Goal: Information Seeking & Learning: Learn about a topic

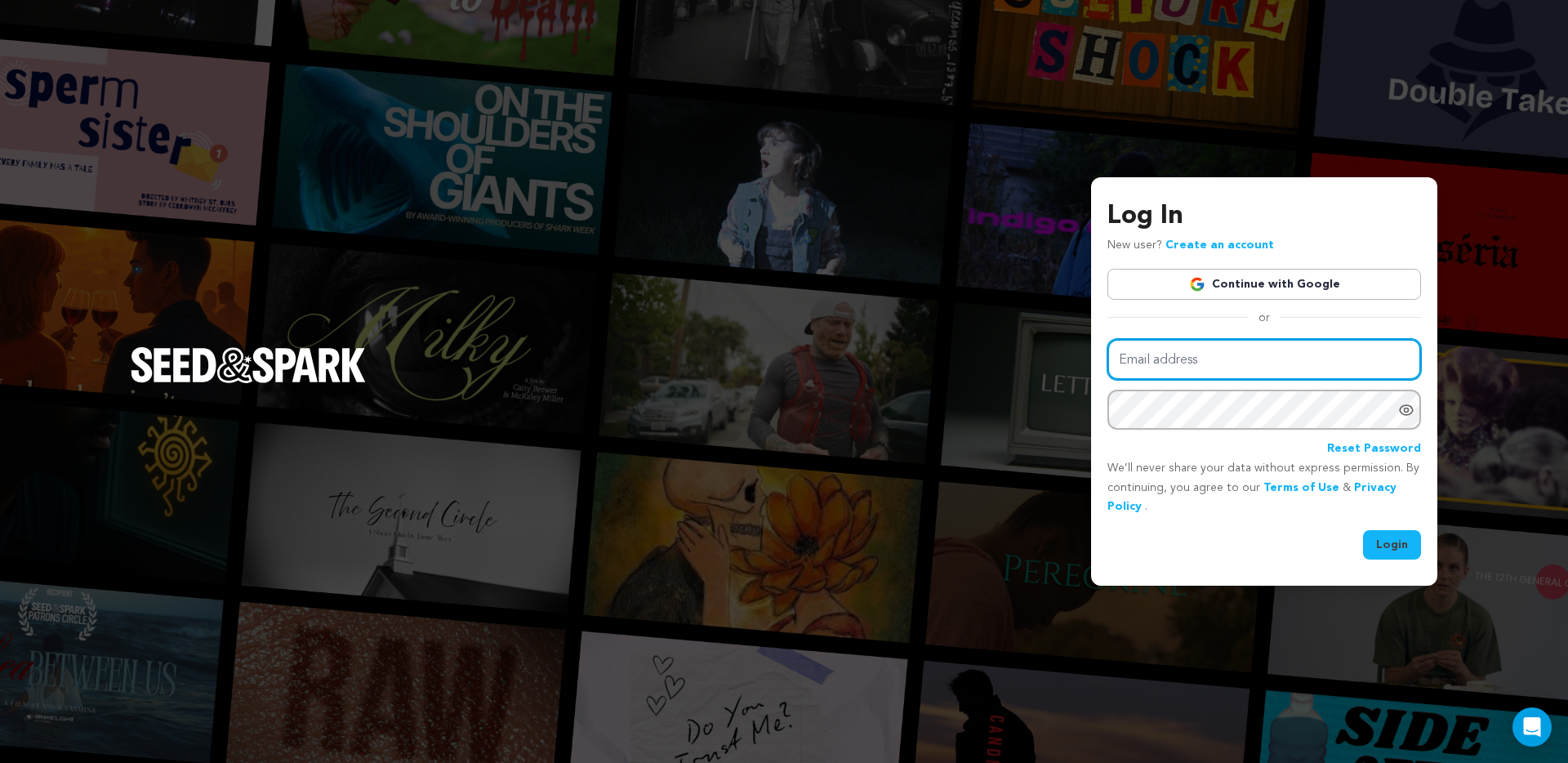
type input "brandon@brandonstcyrproductions.com"
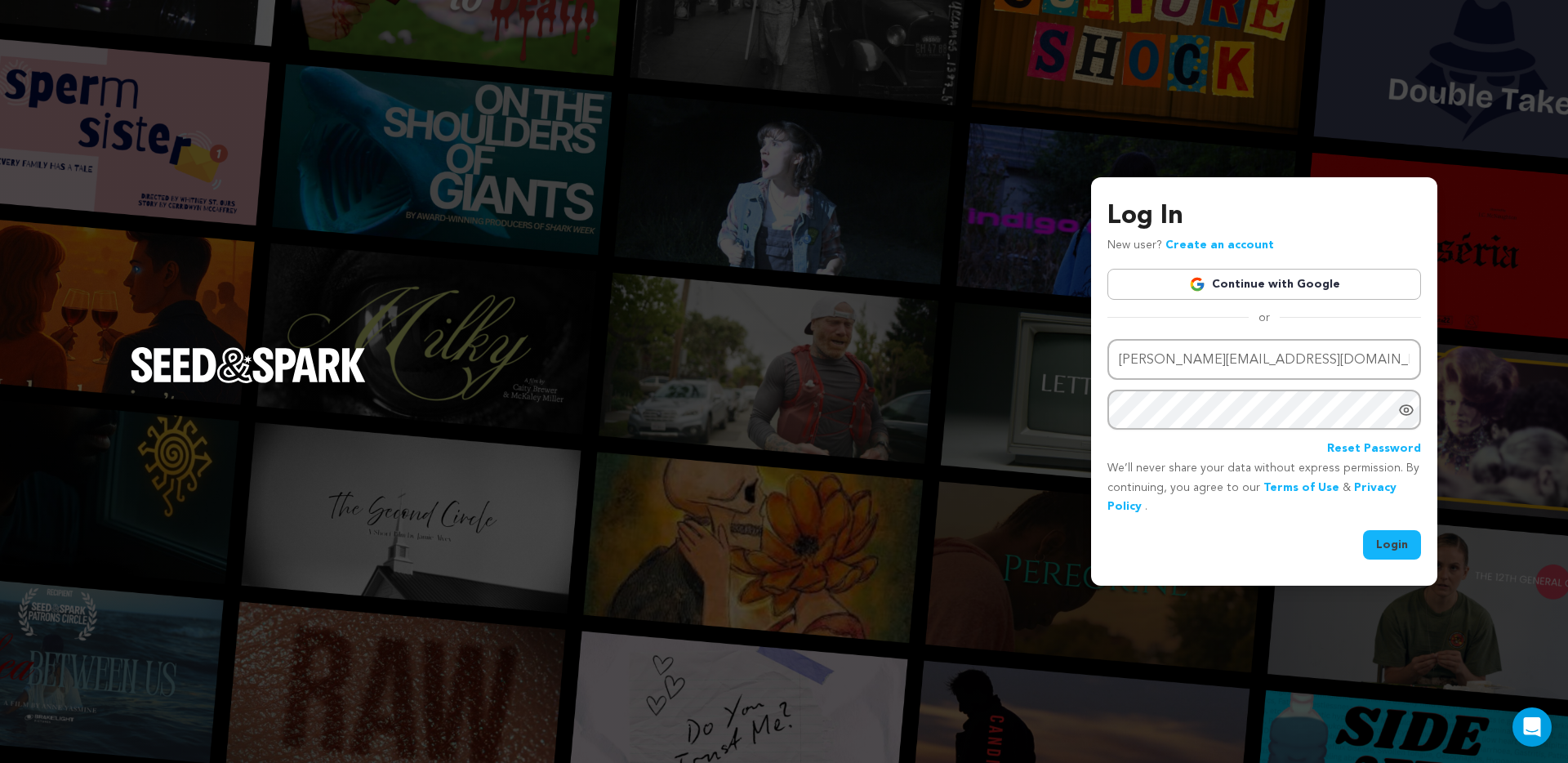
click at [1388, 544] on button "Login" at bounding box center [1392, 545] width 58 height 30
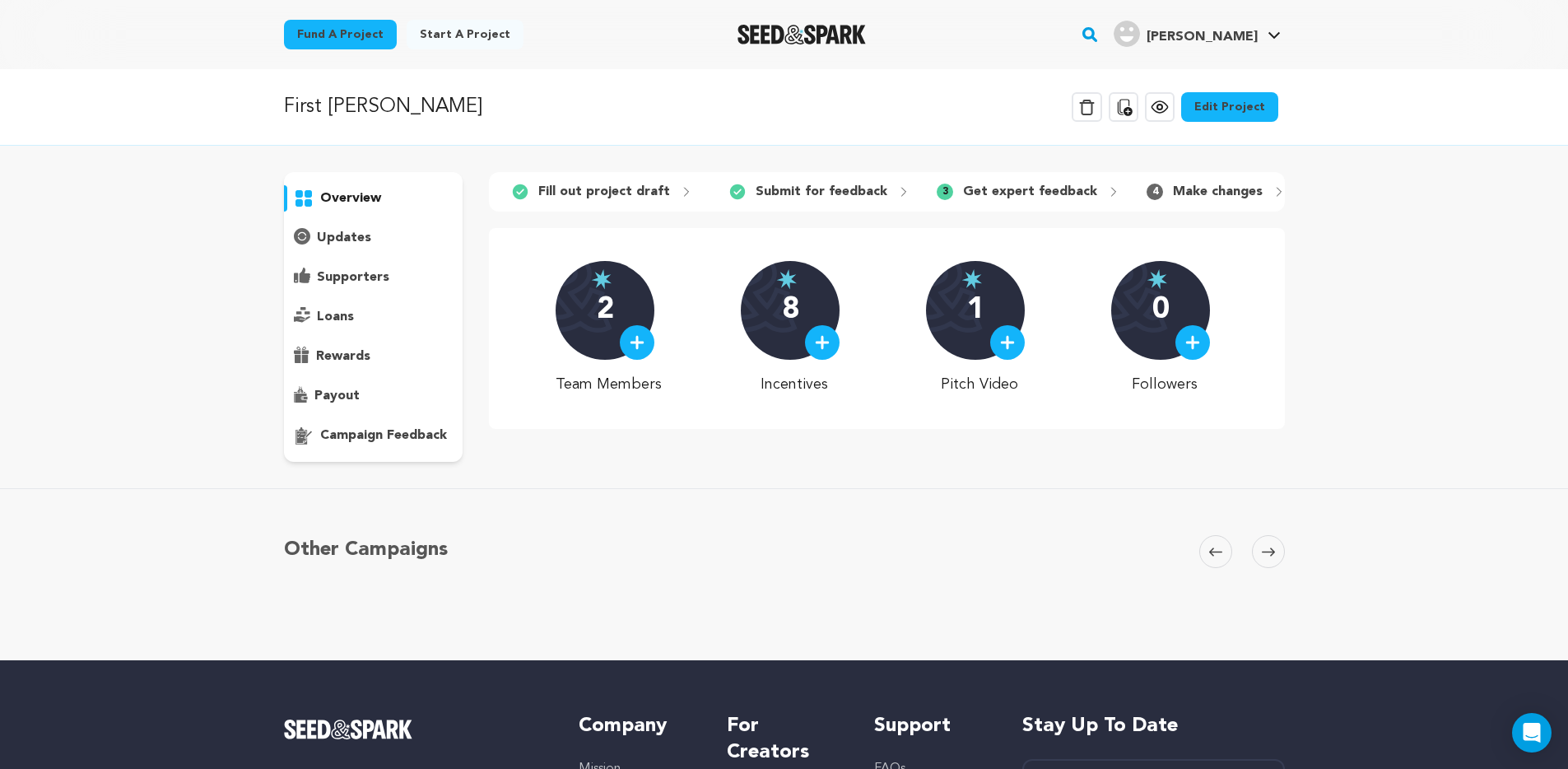
click at [405, 436] on p "campaign feedback" at bounding box center [383, 434] width 127 height 20
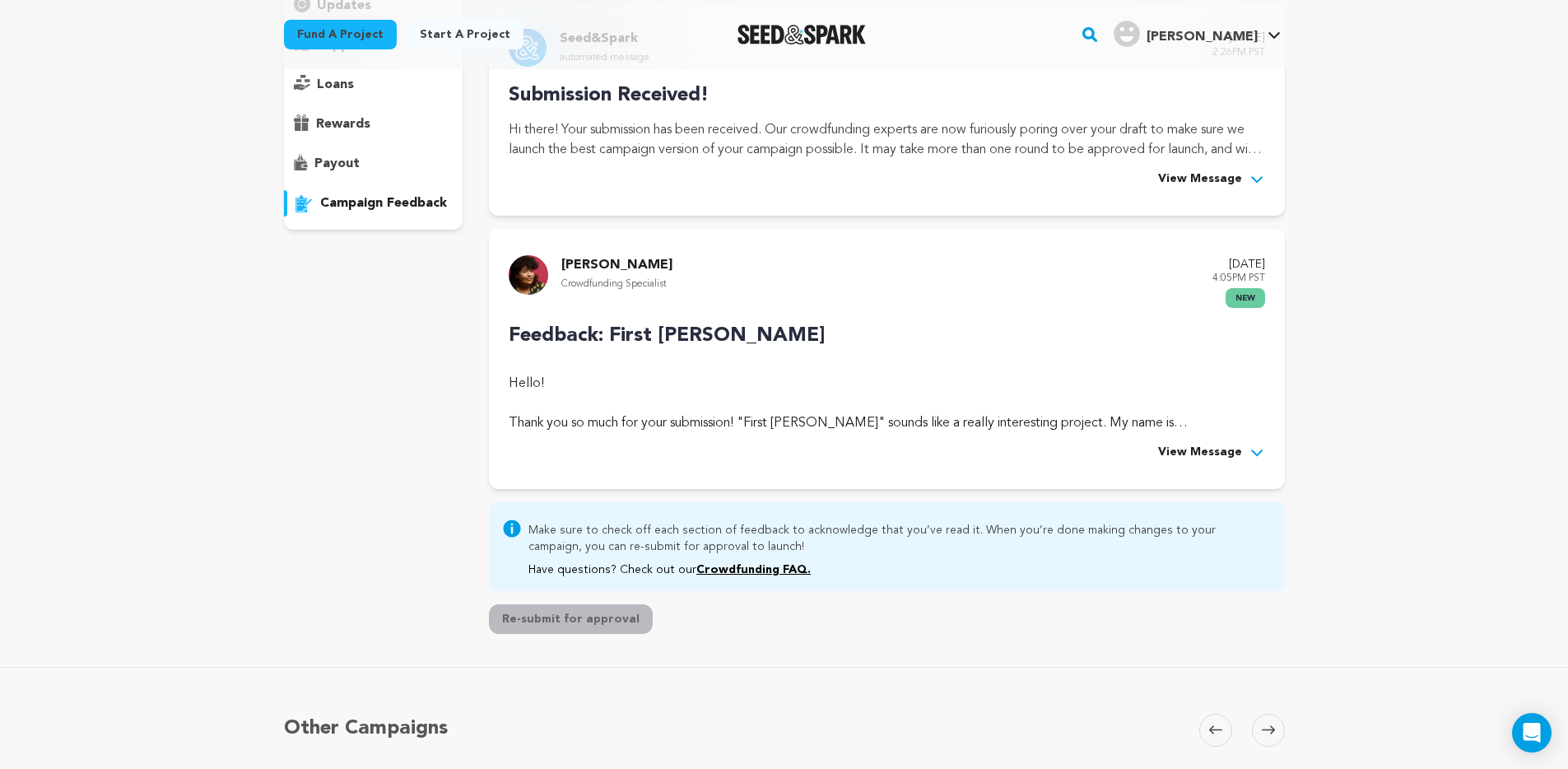
scroll to position [339, 0]
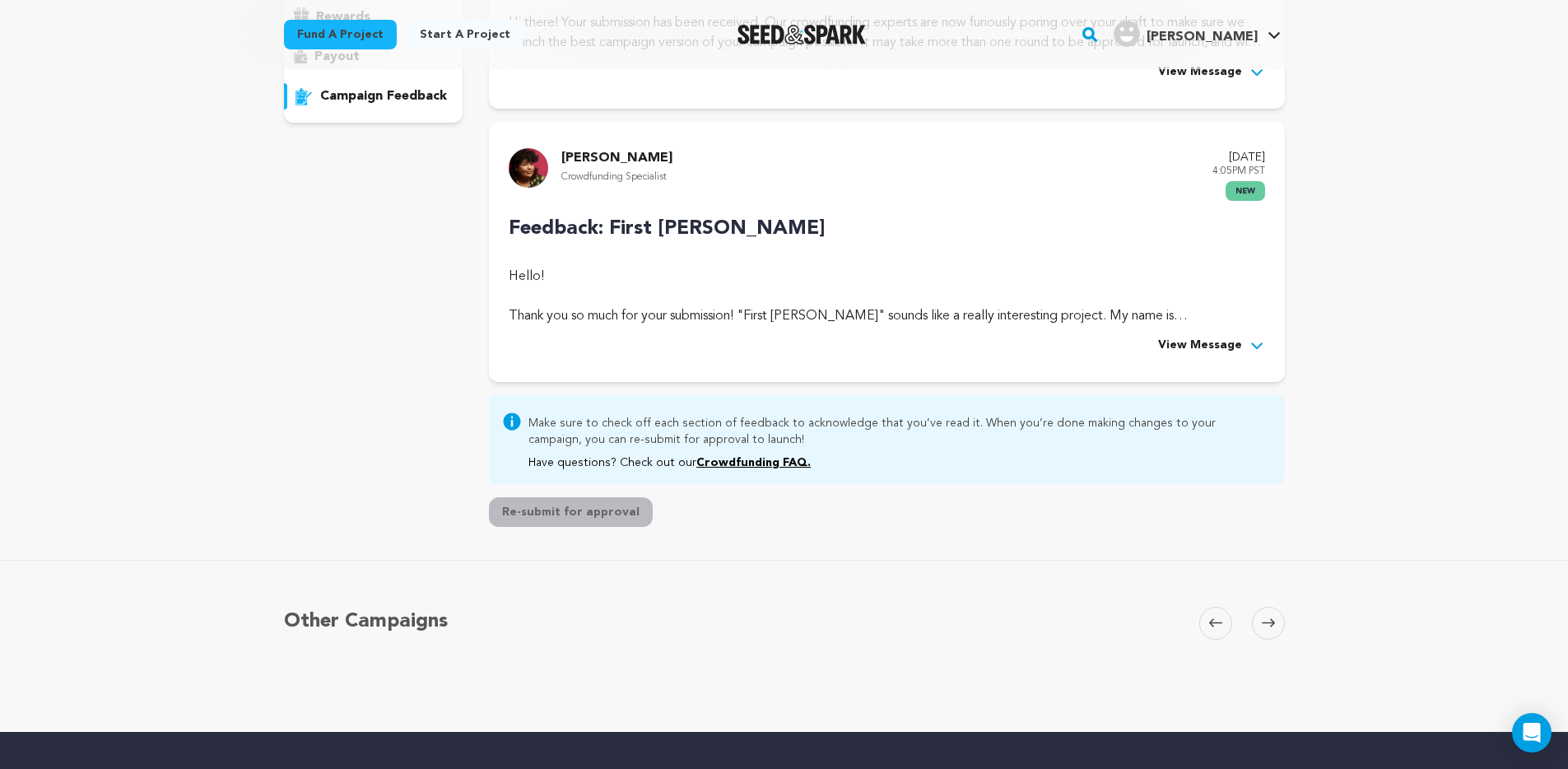
click at [1242, 345] on button "View Message" at bounding box center [1211, 345] width 107 height 20
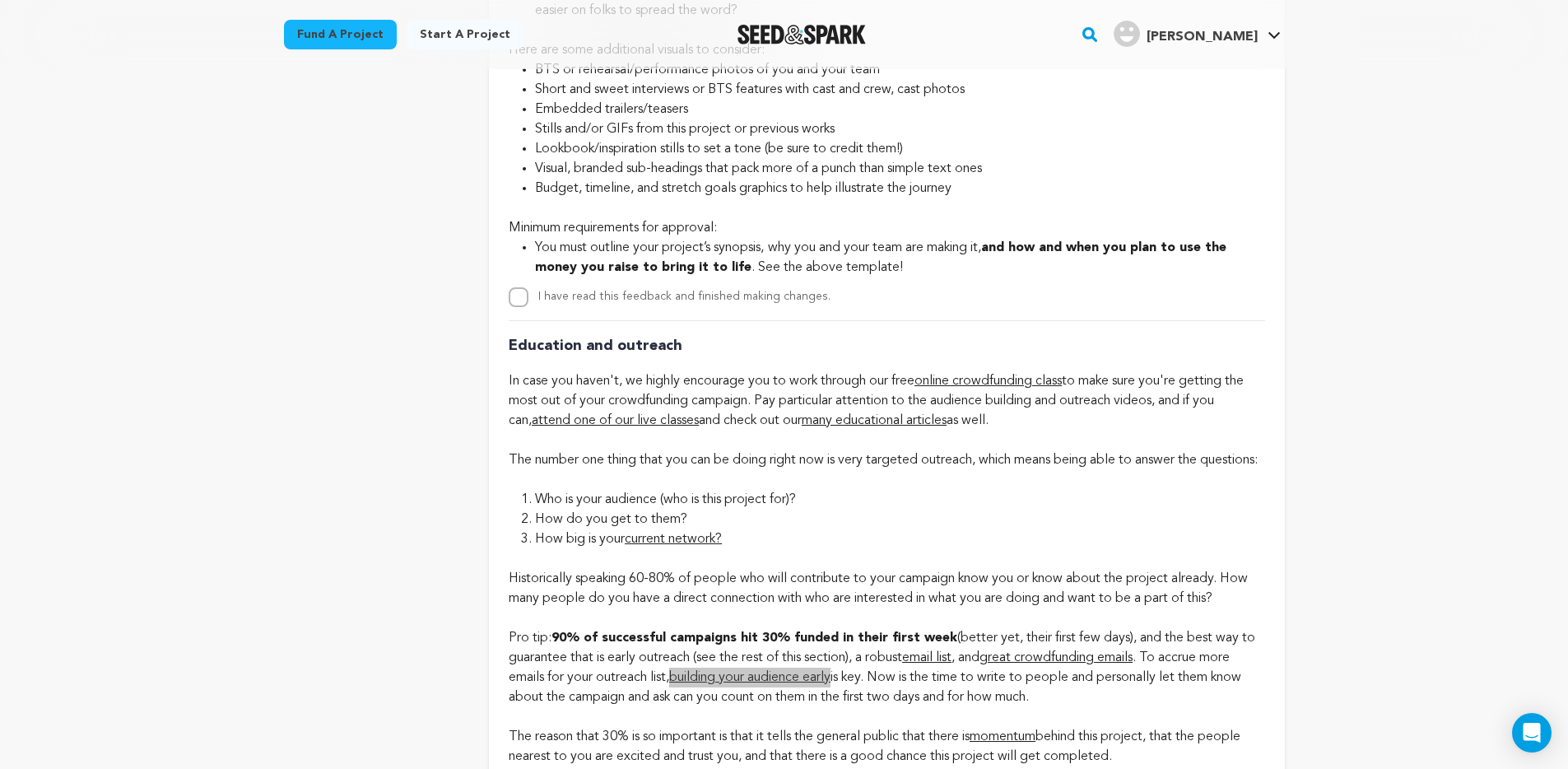
scroll to position [3125, 0]
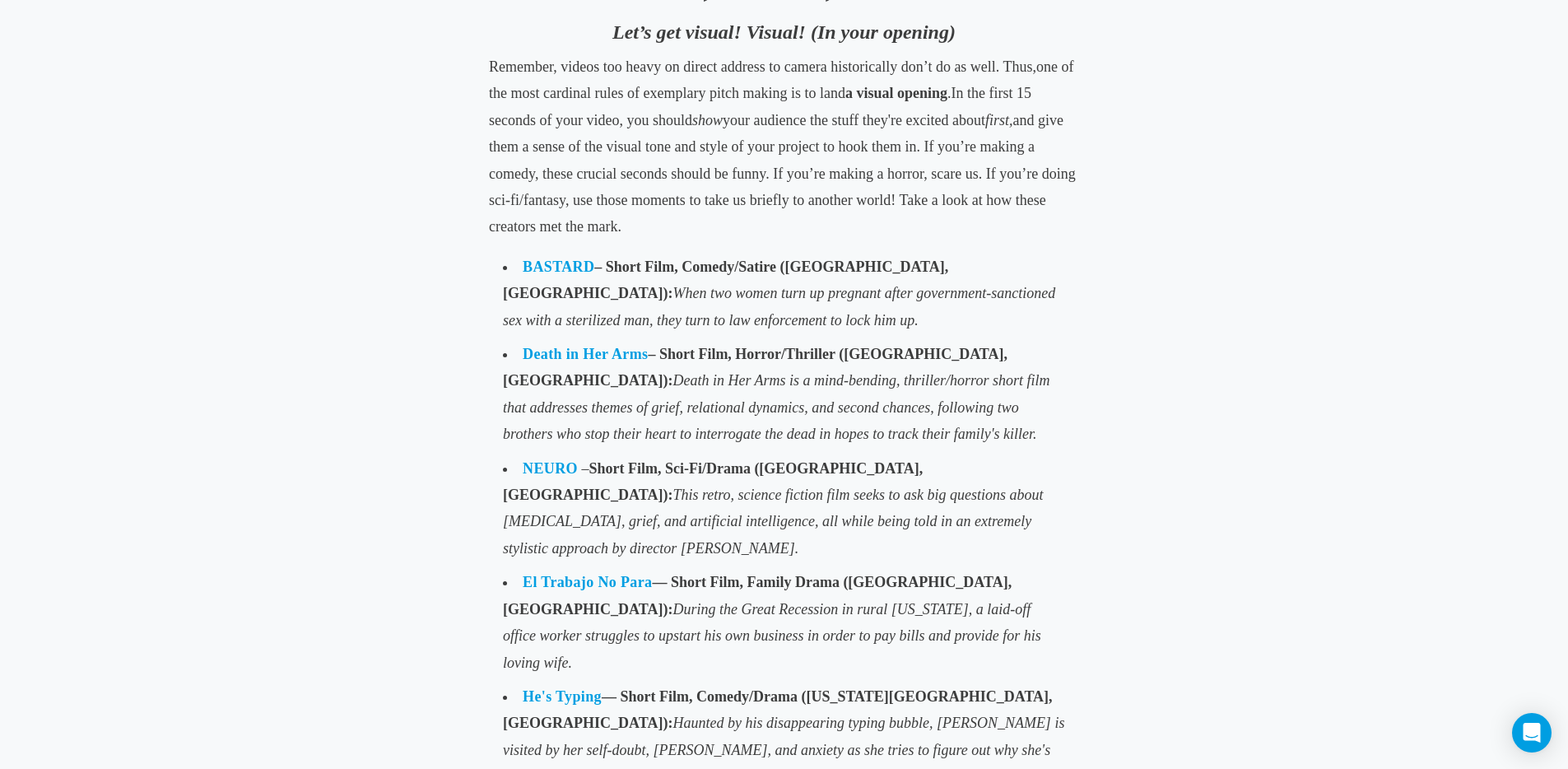
scroll to position [1098, 0]
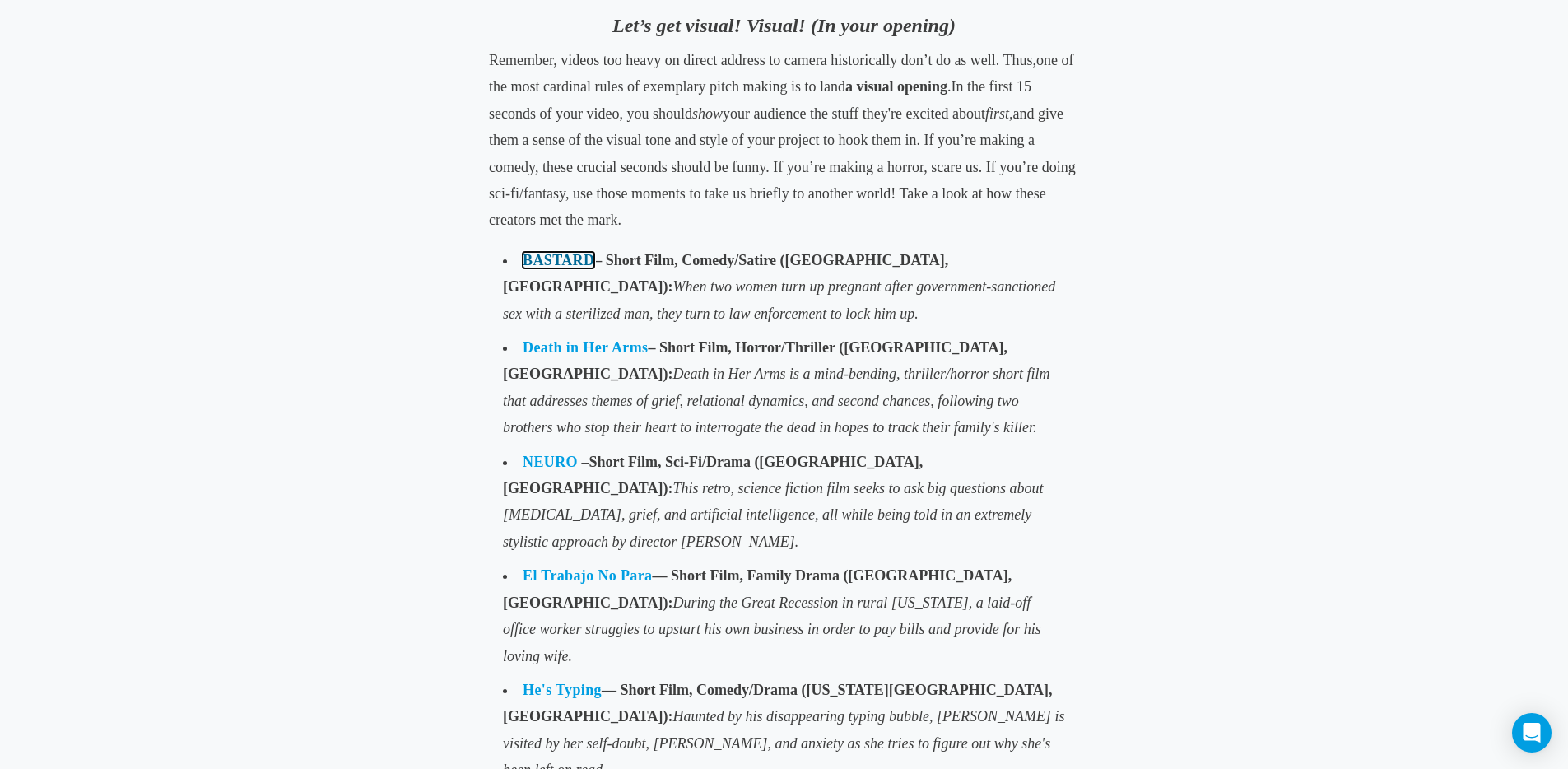
click at [572, 260] on link "BASTARD" at bounding box center [558, 260] width 72 height 17
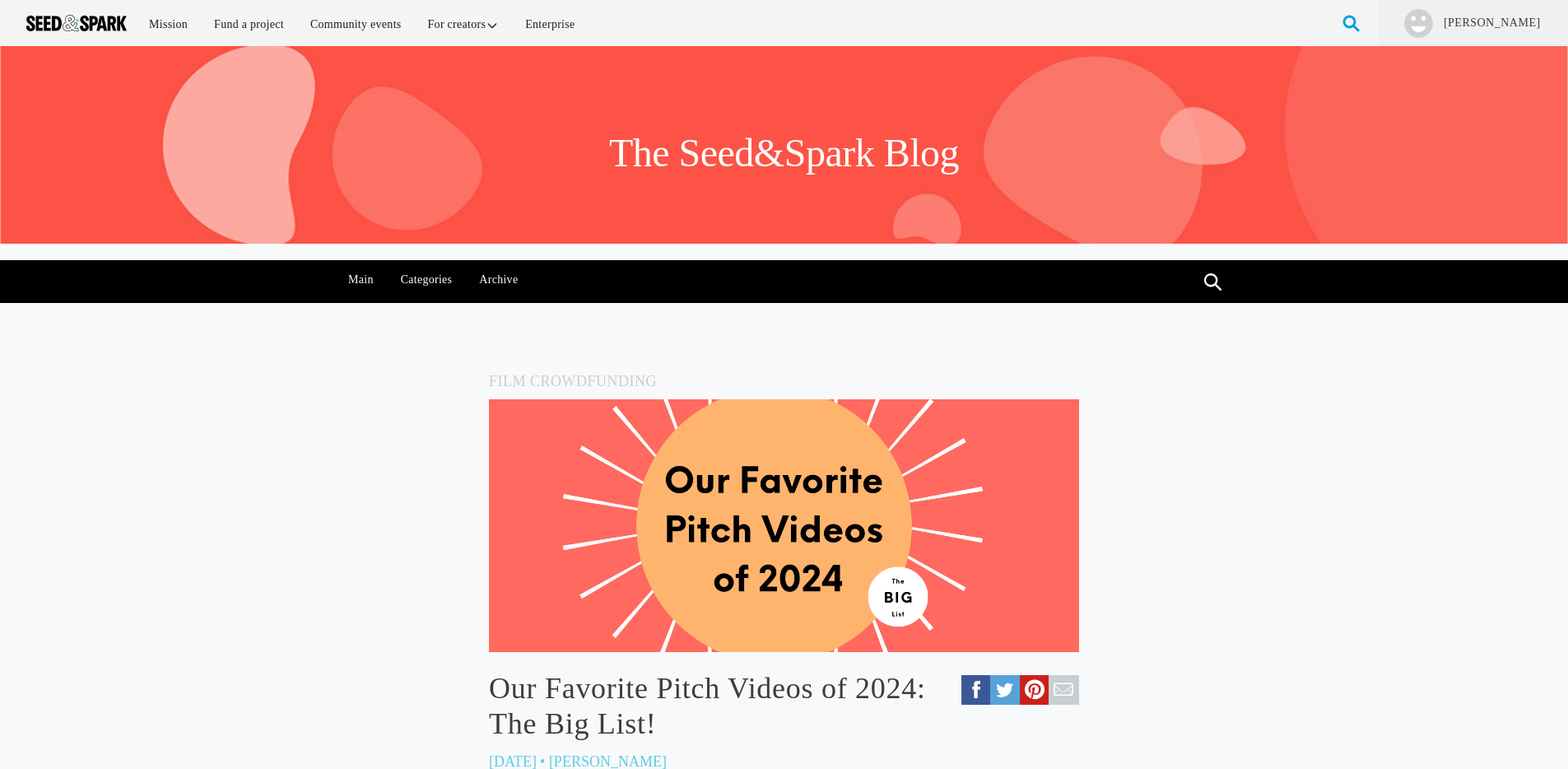
scroll to position [1098, 0]
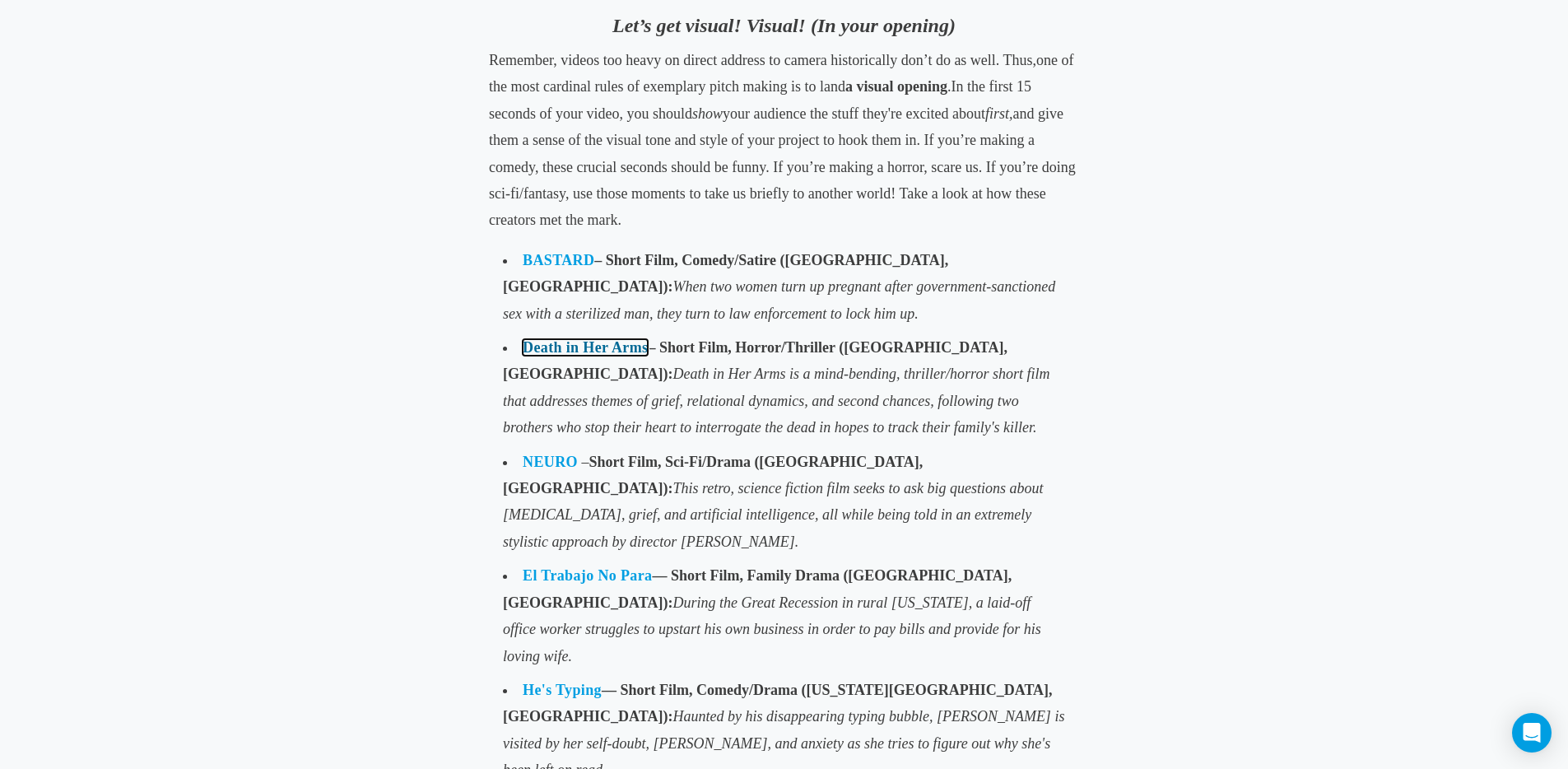
click at [632, 348] on link "Death in Her Arms" at bounding box center [585, 348] width 125 height 17
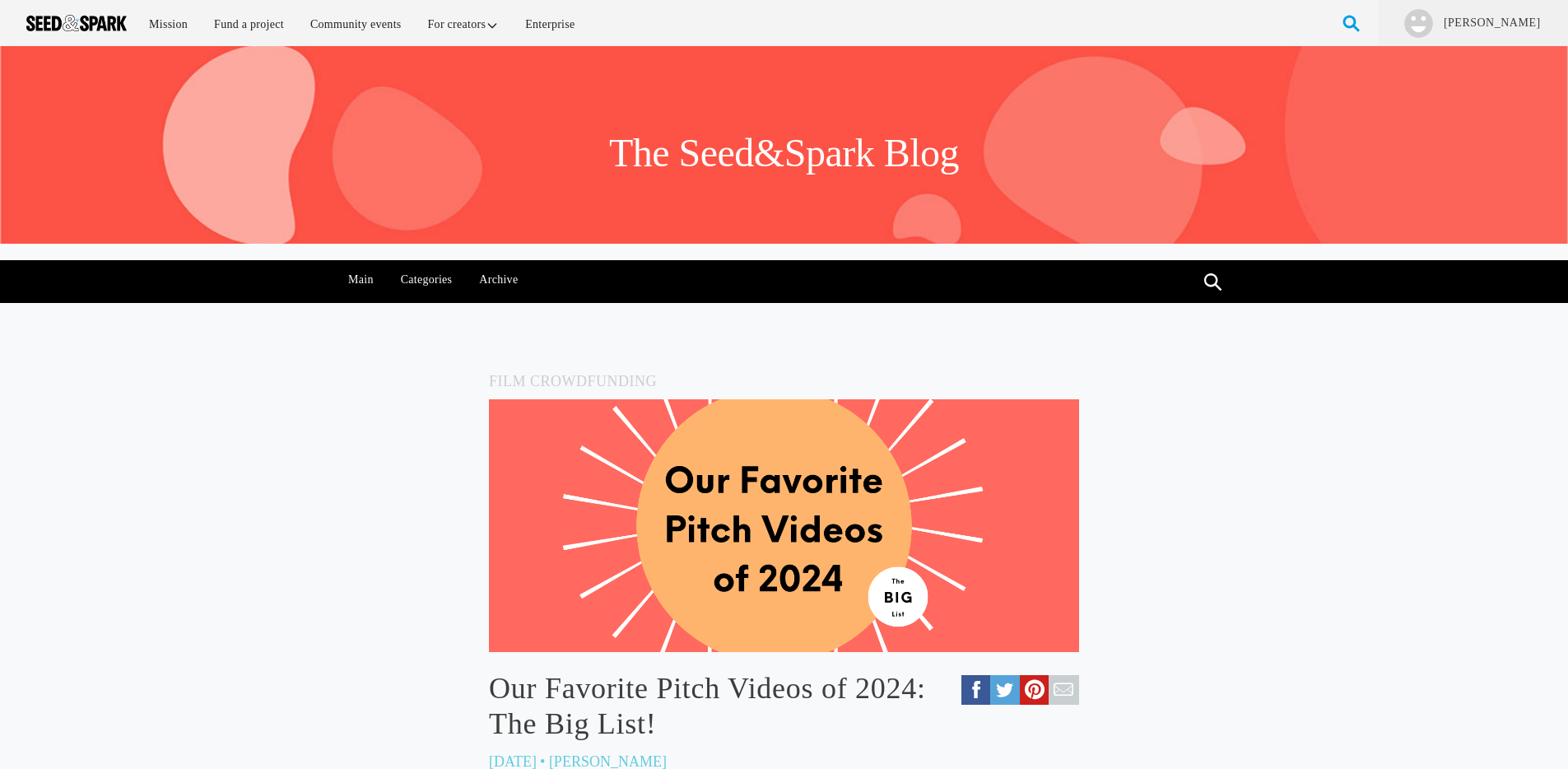
scroll to position [1098, 0]
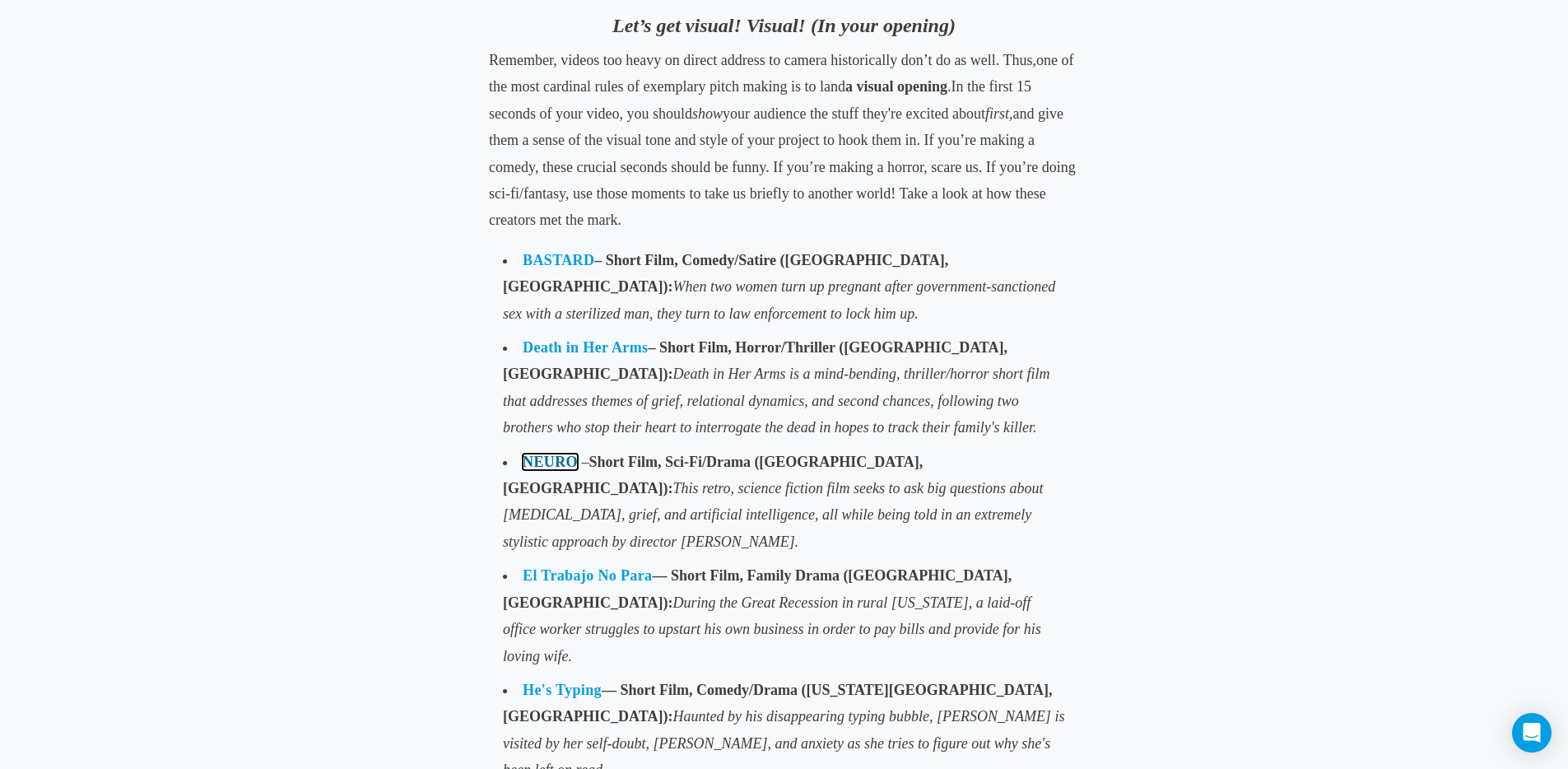
click at [557, 460] on b "NEURO" at bounding box center [550, 462] width 55 height 17
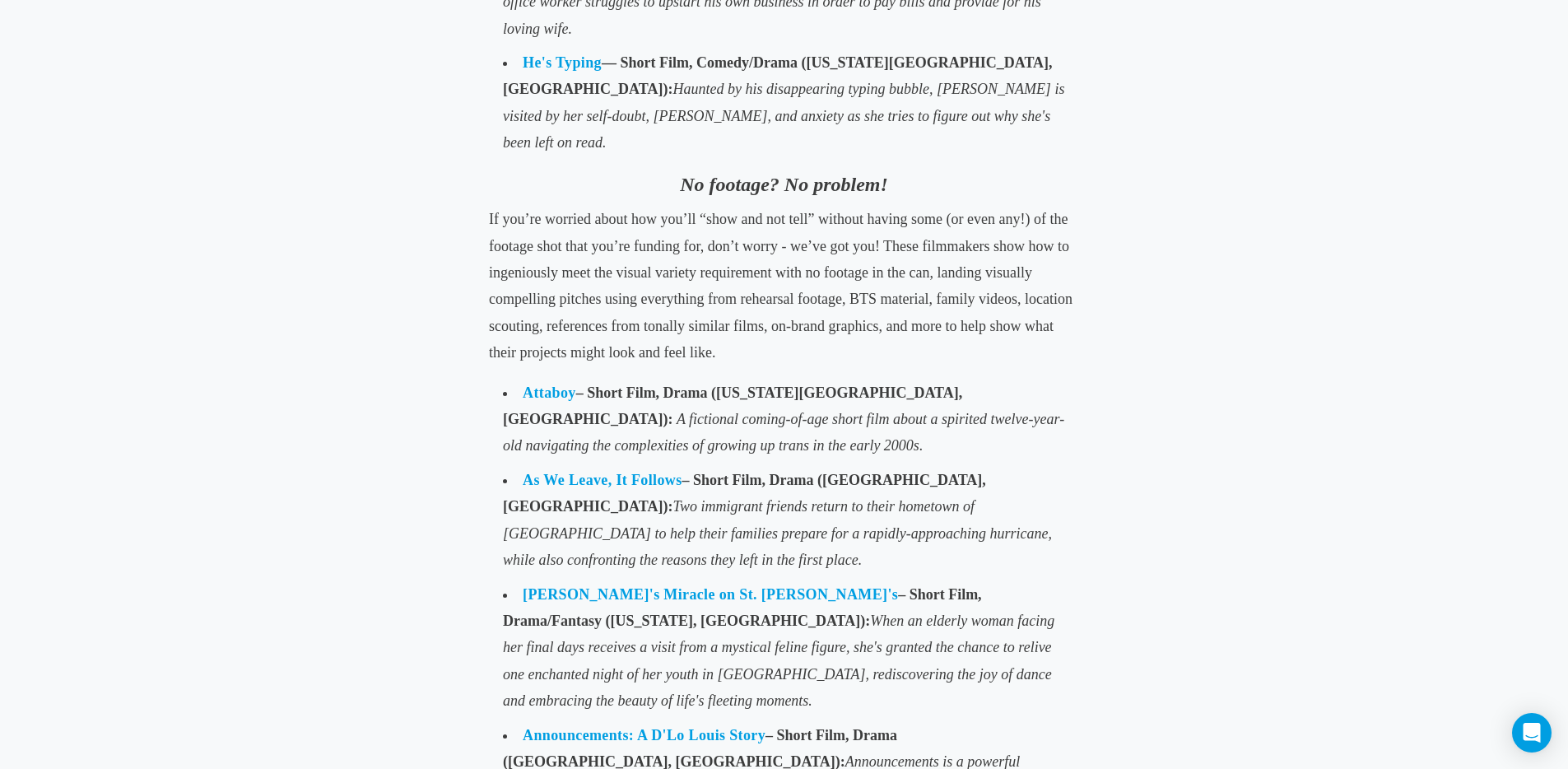
scroll to position [1741, 0]
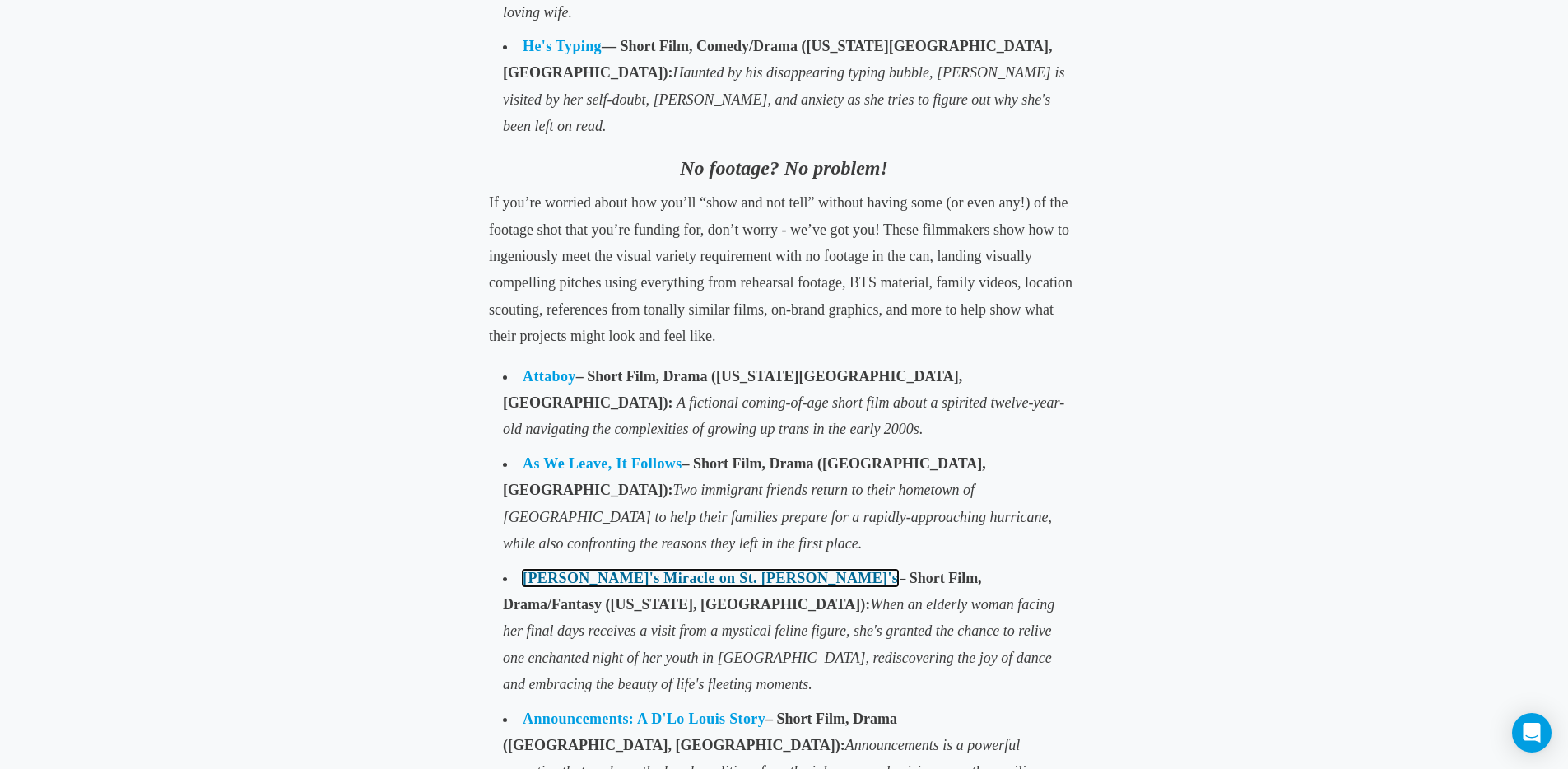
click at [586, 570] on link "Juliette's Miracle on St. Nick's" at bounding box center [710, 578] width 376 height 17
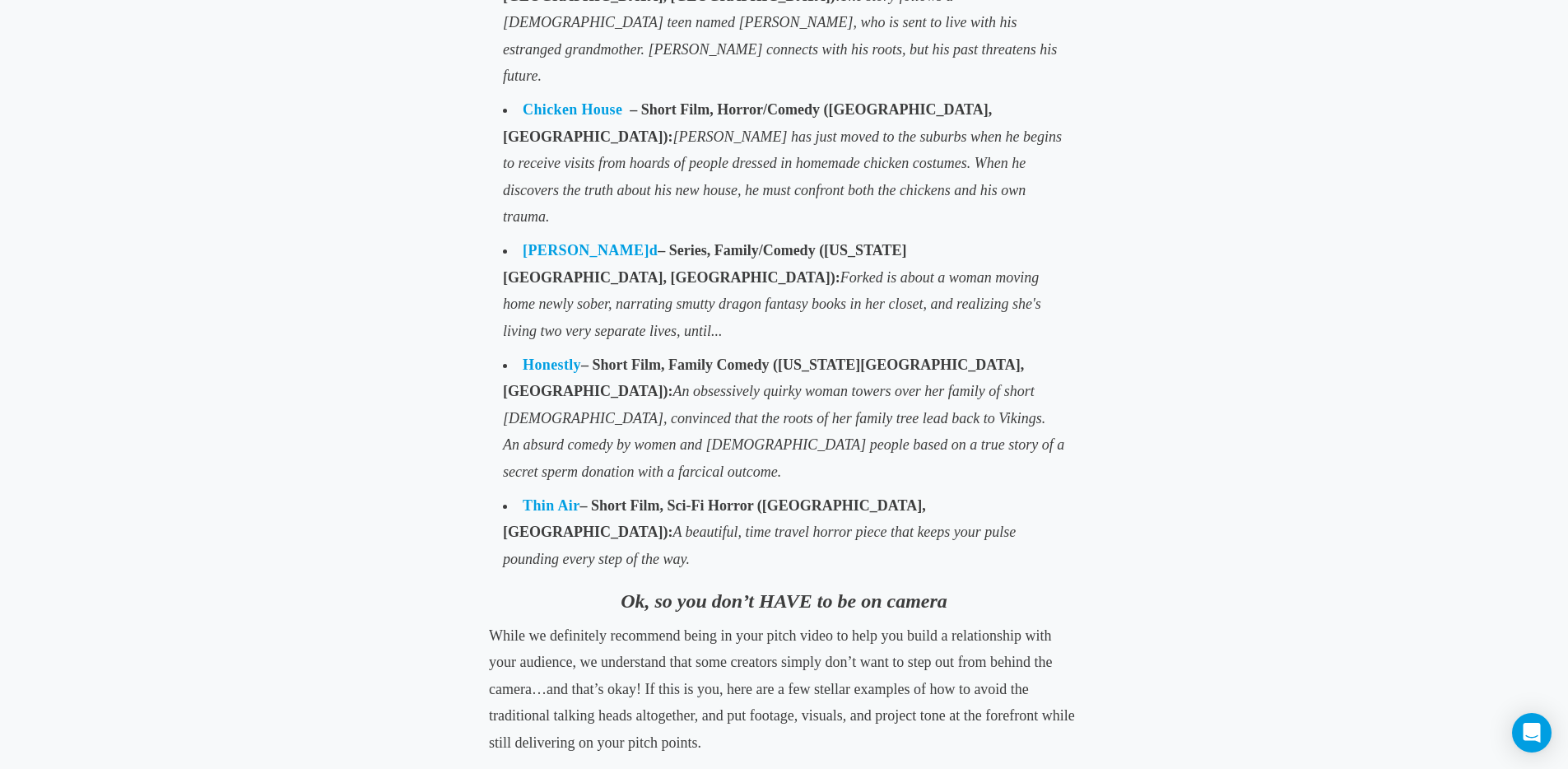
scroll to position [3631, 0]
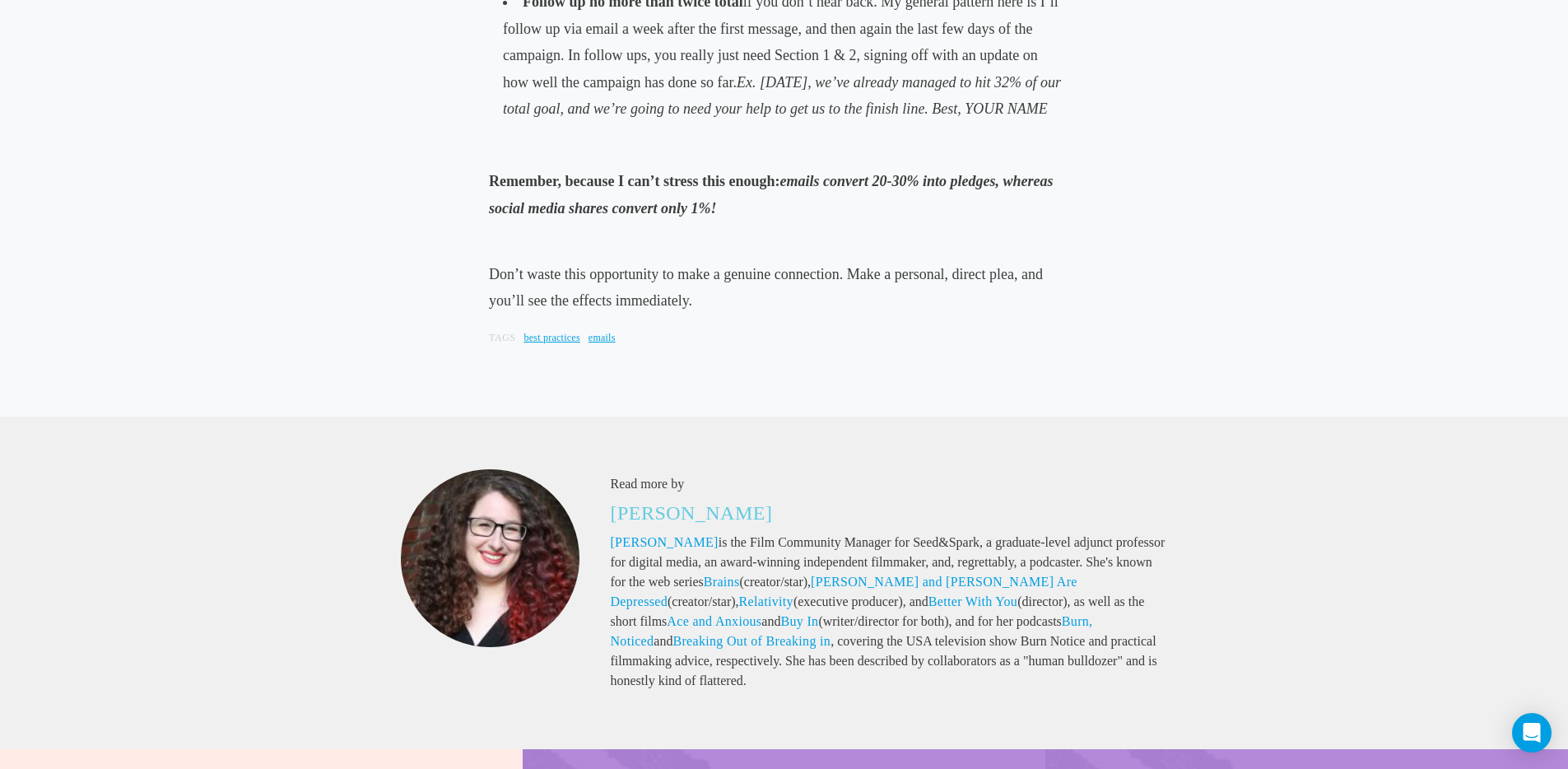
scroll to position [5089, 0]
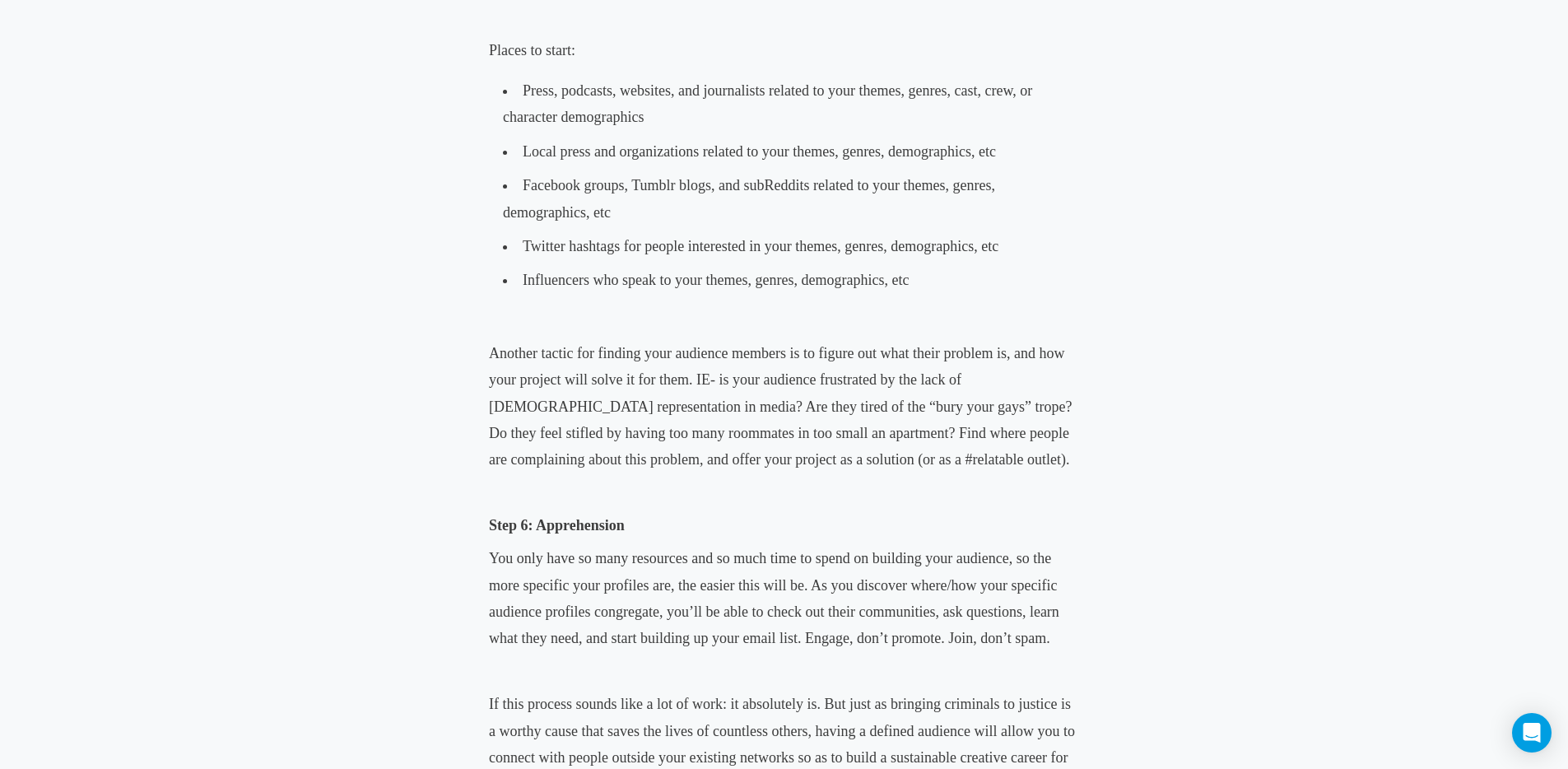
scroll to position [4668, 0]
